Goal: Information Seeking & Learning: Learn about a topic

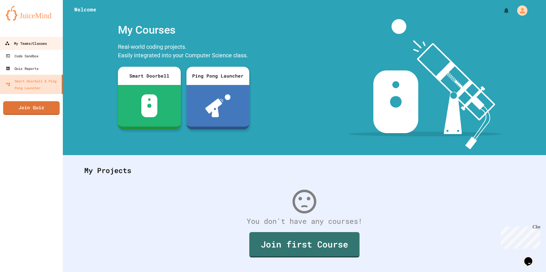
click at [43, 49] on link "My Teams/Classes" at bounding box center [31, 43] width 65 height 13
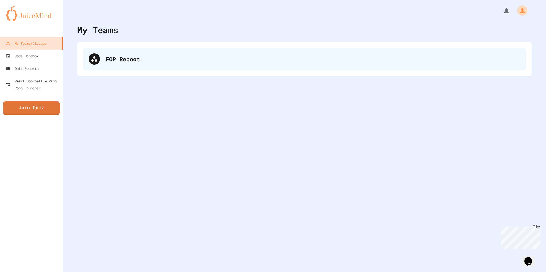
click at [178, 67] on div "FOP Reboot" at bounding box center [304, 59] width 443 height 23
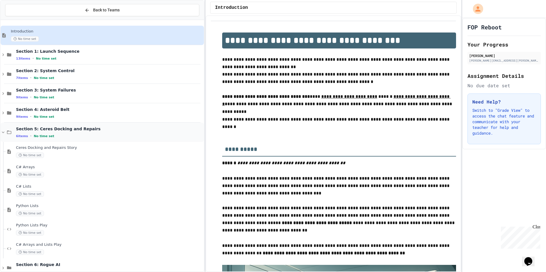
click at [156, 127] on span "Section 5: Ceres Docking and Repairs" at bounding box center [109, 129] width 187 height 5
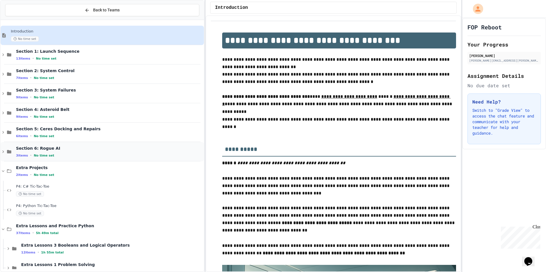
drag, startPoint x: 146, startPoint y: 143, endPoint x: 144, endPoint y: 147, distance: 4.9
click at [144, 147] on div "Section 6: Rogue AI 3 items • No time set" at bounding box center [102, 151] width 203 height 19
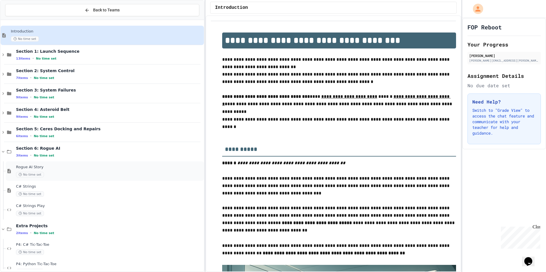
click at [114, 180] on div "Rogue AI Story No time set" at bounding box center [105, 171] width 198 height 19
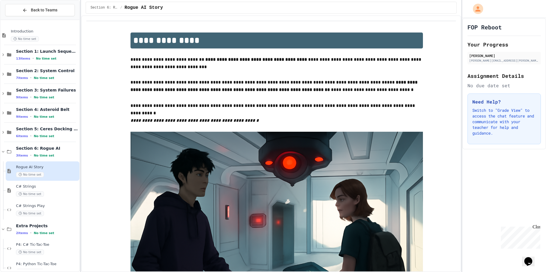
click at [78, 67] on div "**********" at bounding box center [273, 136] width 546 height 272
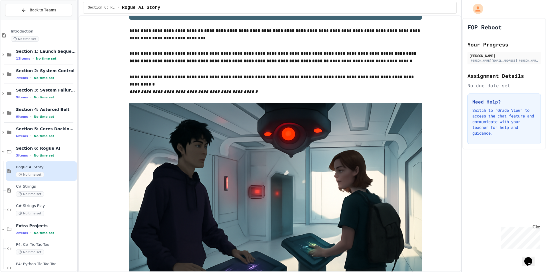
scroll to position [73, 0]
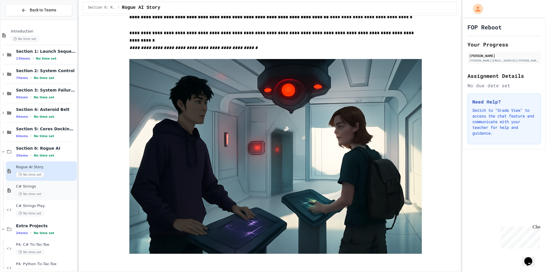
click at [52, 196] on div "No time set" at bounding box center [46, 194] width 60 height 5
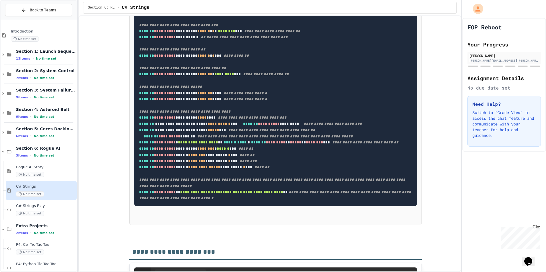
scroll to position [685, 0]
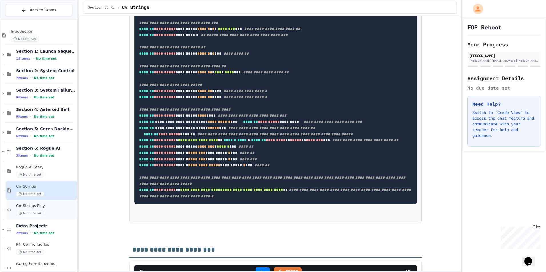
click at [43, 216] on div "No time set" at bounding box center [46, 213] width 60 height 5
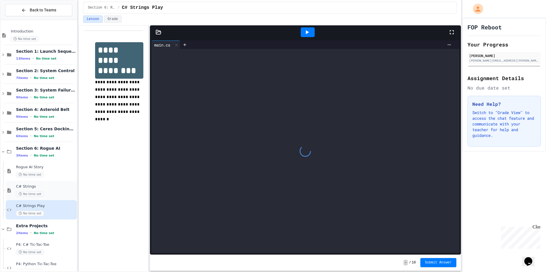
click at [48, 193] on div "No time set" at bounding box center [46, 194] width 60 height 5
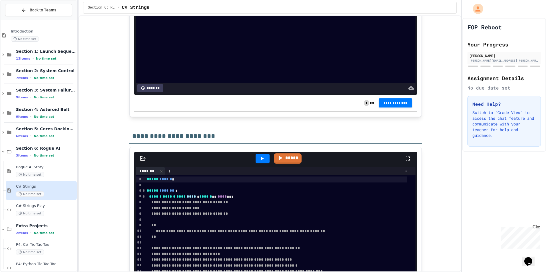
scroll to position [1710, 0]
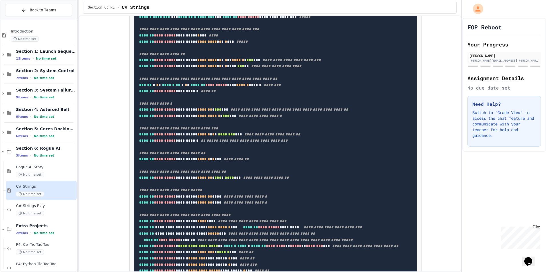
scroll to position [408, 0]
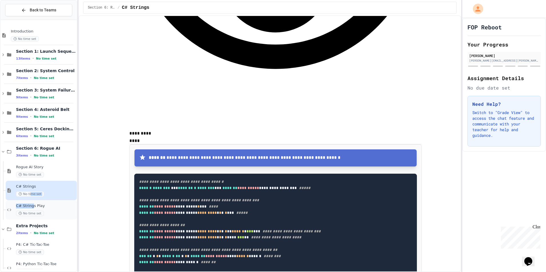
drag, startPoint x: 31, startPoint y: 199, endPoint x: 31, endPoint y: 206, distance: 6.9
drag, startPoint x: 31, startPoint y: 206, endPoint x: 32, endPoint y: 213, distance: 6.9
click at [32, 213] on span "No time set" at bounding box center [30, 213] width 28 height 5
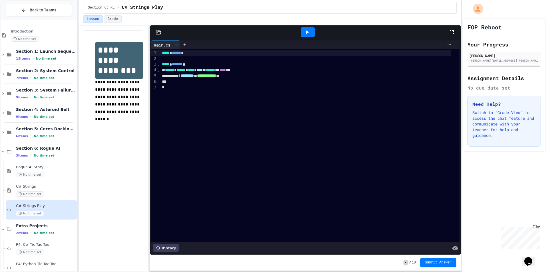
click at [187, 100] on div "**********" at bounding box center [309, 146] width 299 height 194
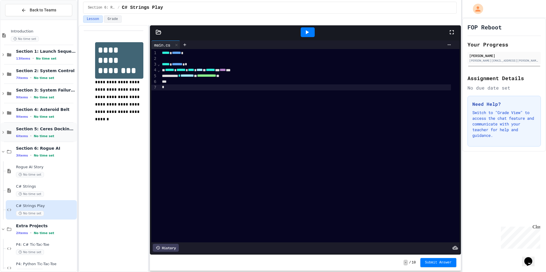
click at [42, 129] on span "Section 5: Ceres Docking and Repairs" at bounding box center [46, 129] width 60 height 5
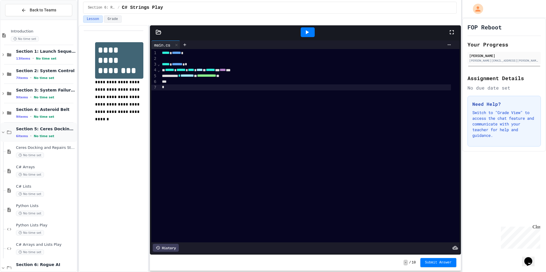
click at [64, 138] on div "6 items • No time set" at bounding box center [46, 136] width 60 height 5
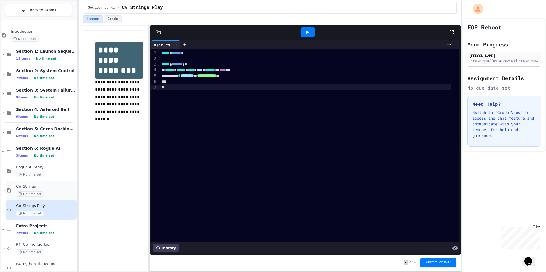
click at [51, 188] on span "C# Strings" at bounding box center [46, 186] width 60 height 5
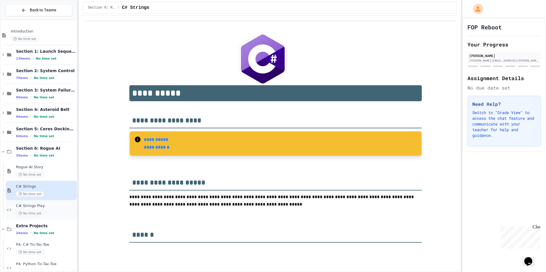
click at [52, 209] on div "C# Strings Play No time set" at bounding box center [46, 210] width 60 height 13
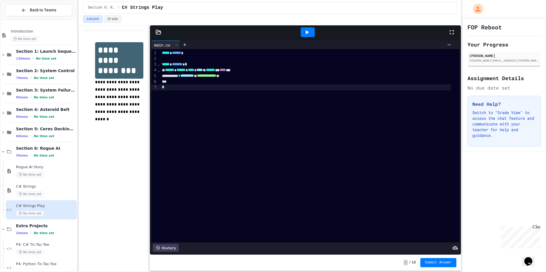
click at [208, 86] on div "*" at bounding box center [305, 88] width 291 height 6
click at [129, 147] on div "**********" at bounding box center [114, 148] width 70 height 247
click at [32, 185] on span "C# Strings" at bounding box center [46, 186] width 60 height 5
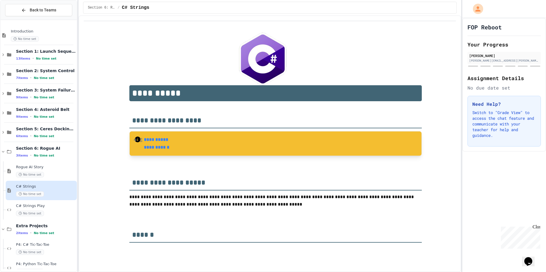
click at [152, 138] on strong "**********" at bounding box center [156, 140] width 24 height 4
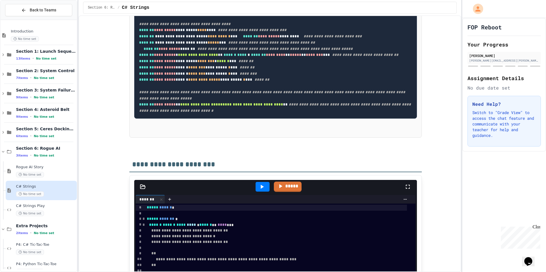
scroll to position [743, 0]
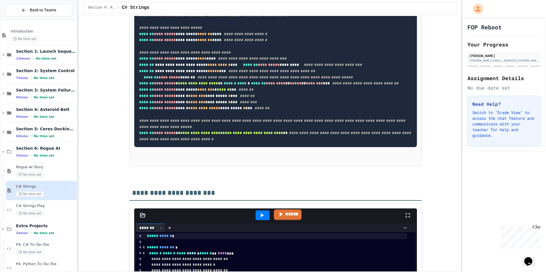
click at [284, 210] on link "*****" at bounding box center [288, 215] width 28 height 11
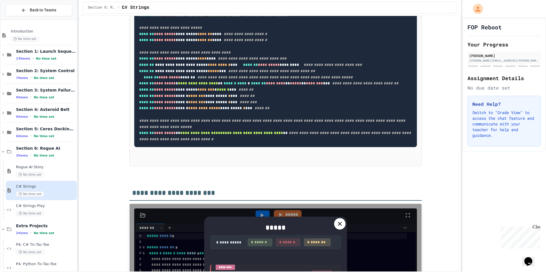
click at [338, 222] on icon at bounding box center [340, 224] width 4 height 4
